Goal: Transaction & Acquisition: Obtain resource

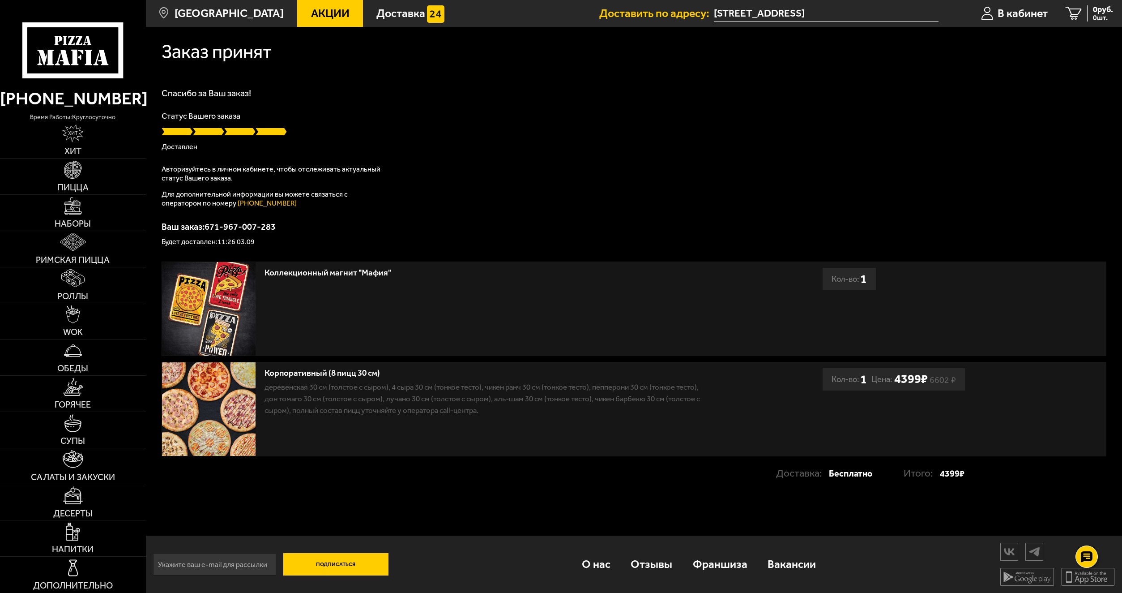
scroll to position [0, 0]
click at [311, 16] on span "Акции" at bounding box center [330, 13] width 38 height 11
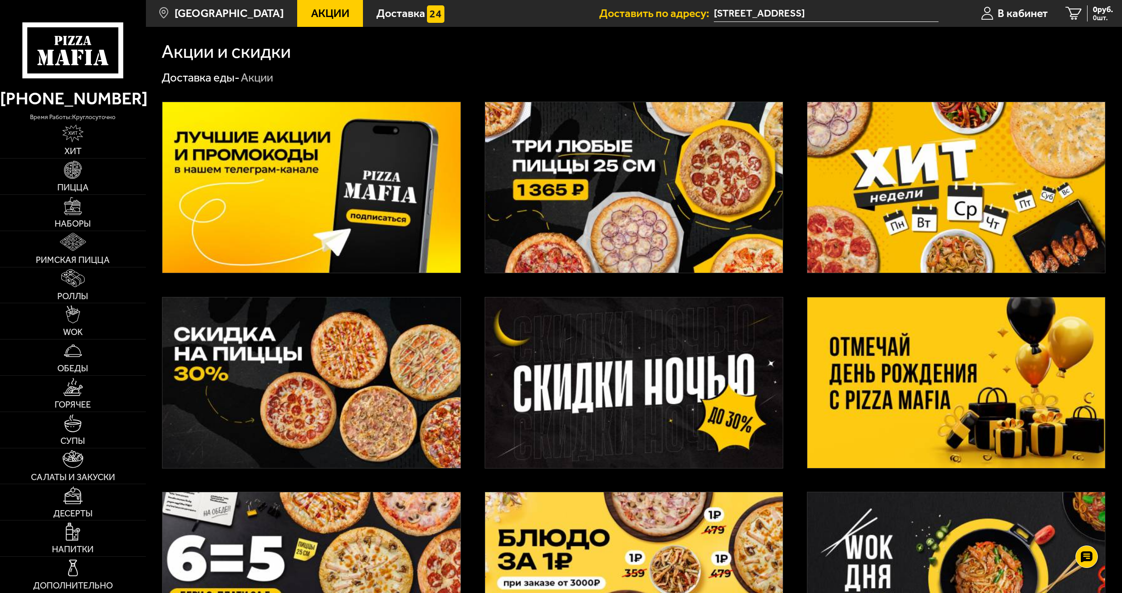
click at [979, 396] on img at bounding box center [956, 382] width 298 height 171
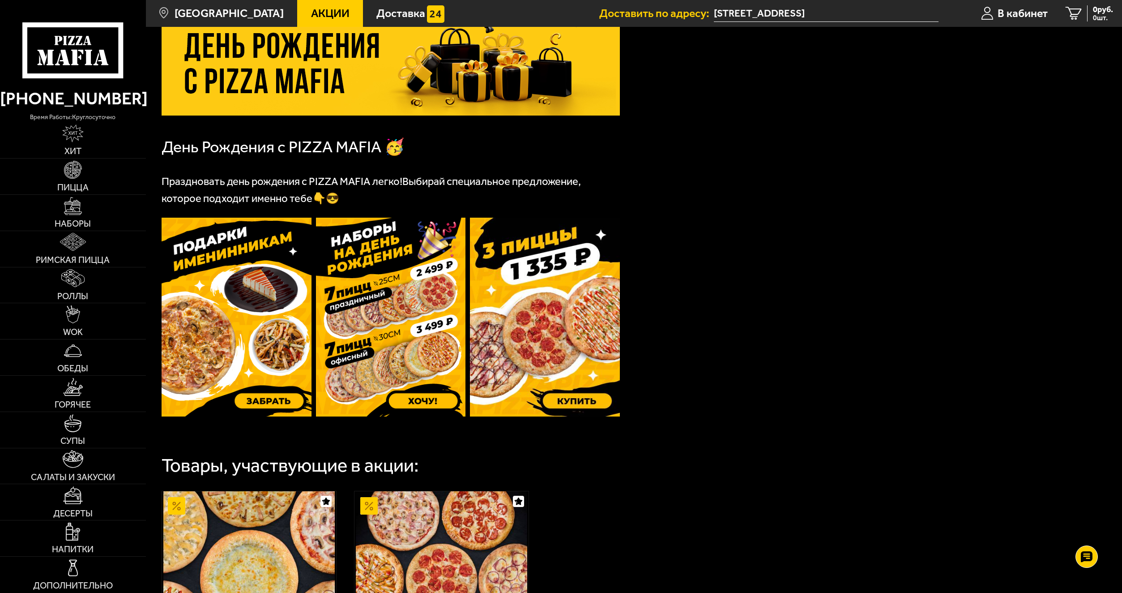
scroll to position [113, 0]
